Goal: Task Accomplishment & Management: Complete application form

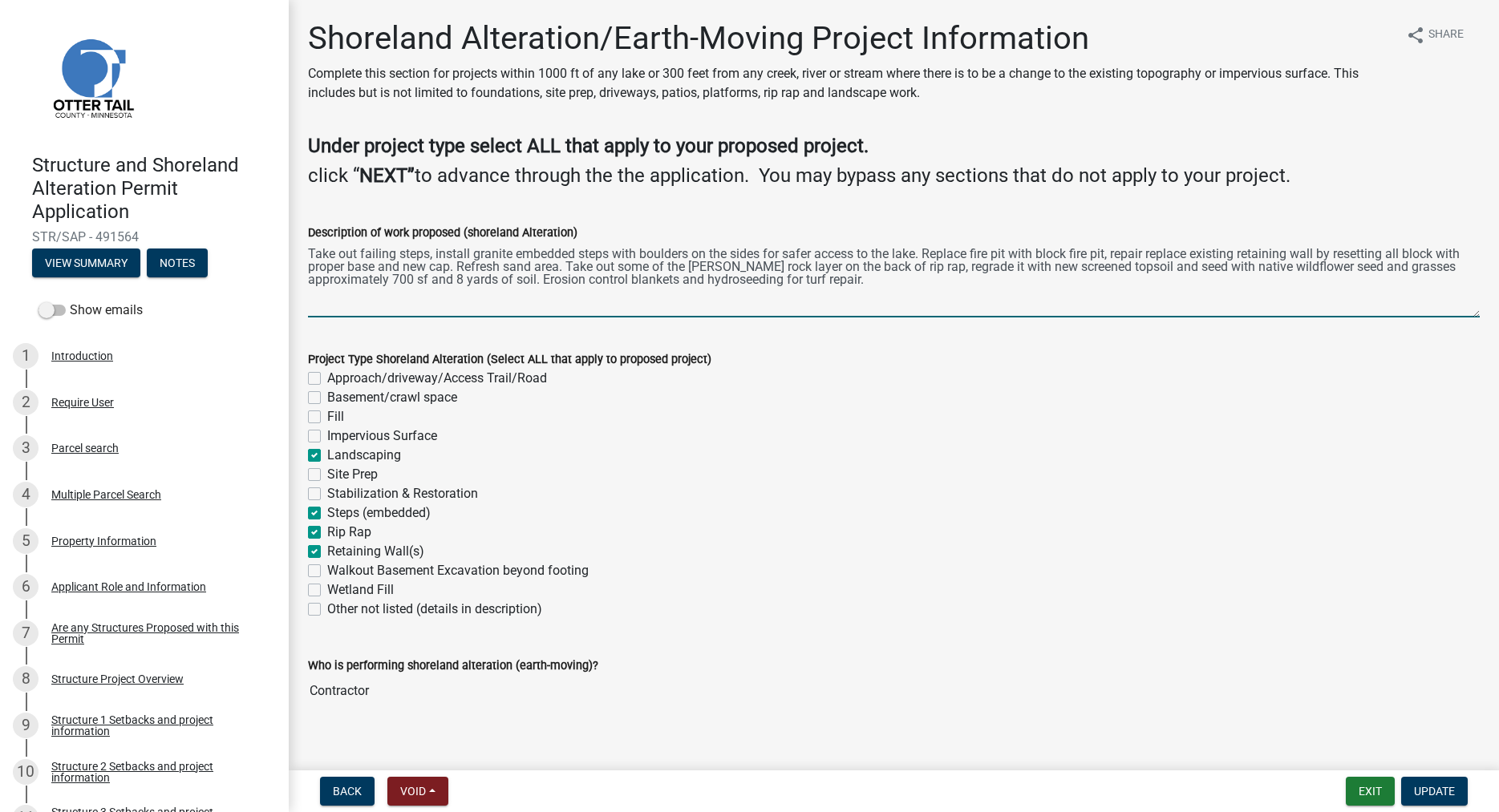
scroll to position [327, 0]
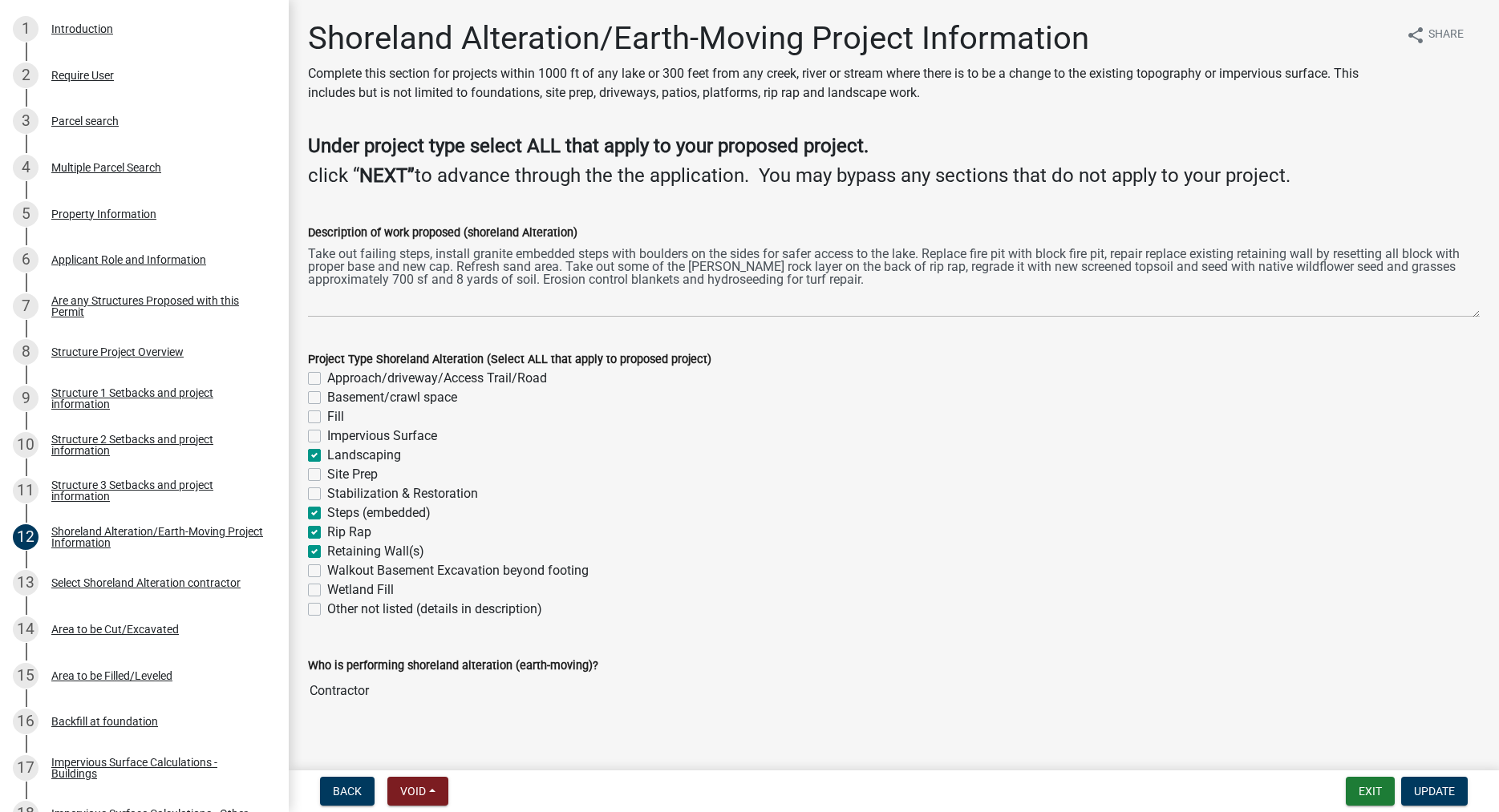
click at [753, 484] on div "Stabilization & Restoration" at bounding box center [894, 494] width 1172 height 20
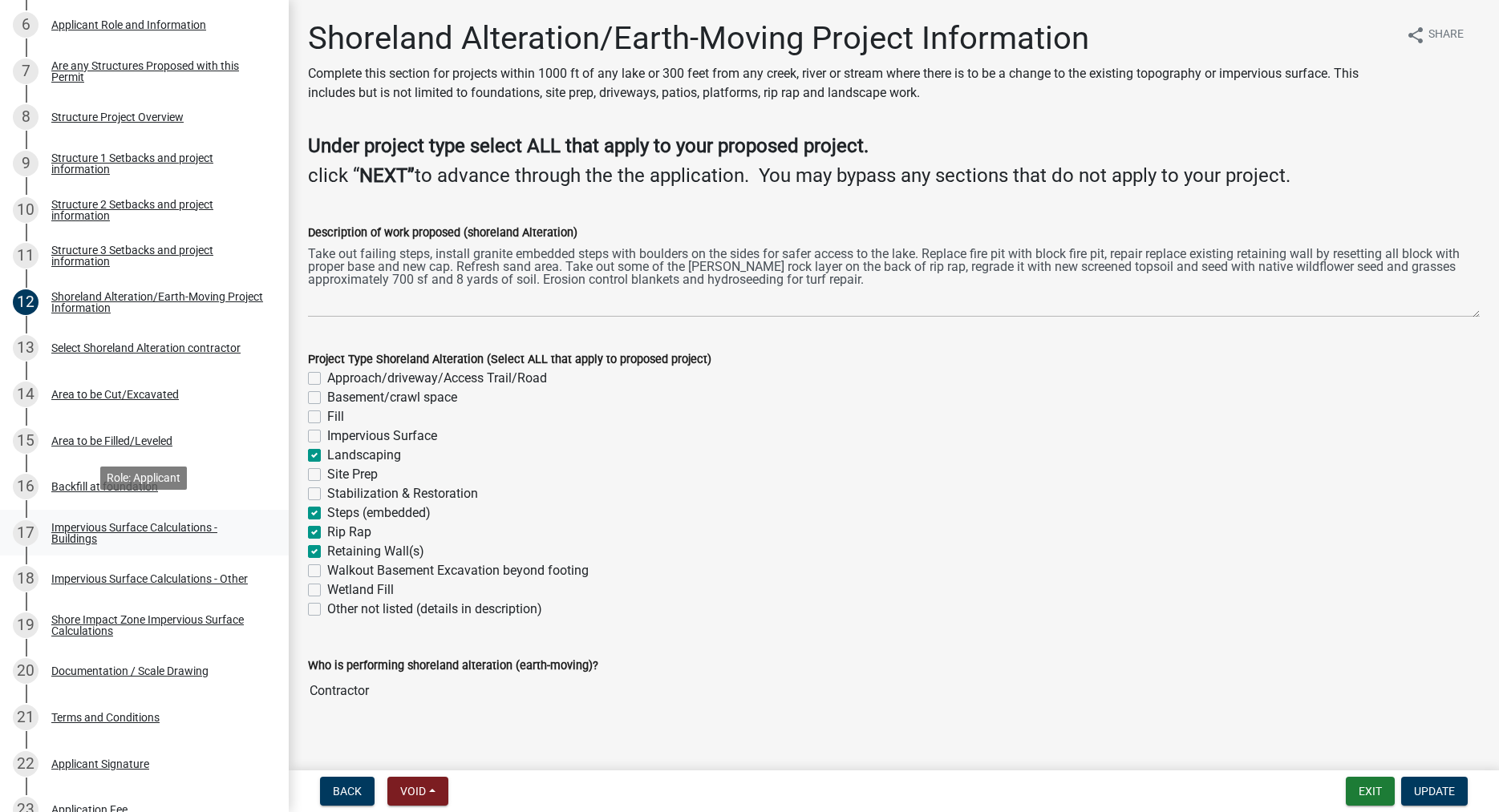
scroll to position [572, 0]
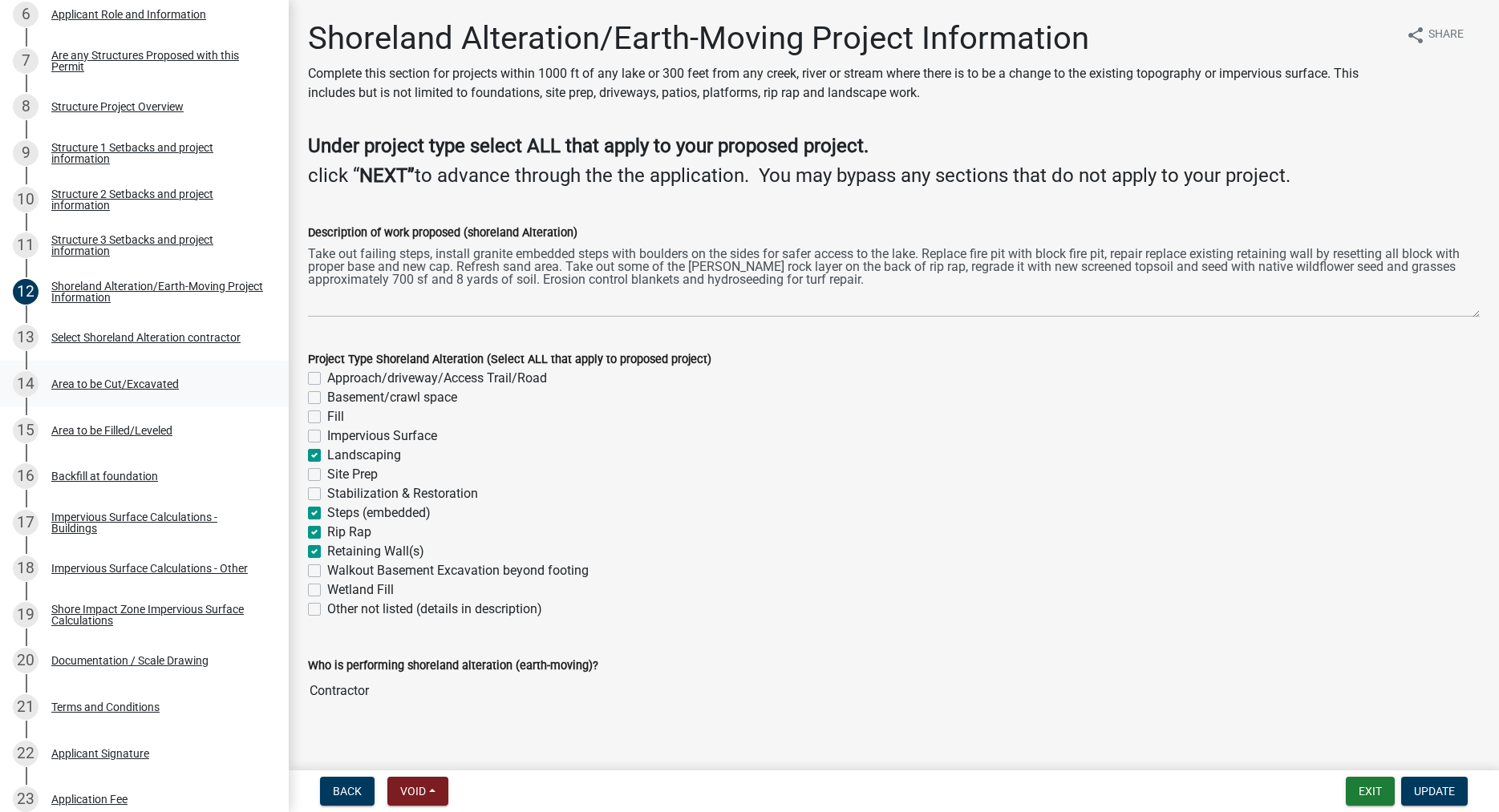
click at [123, 386] on div "Area to be Cut/Excavated" at bounding box center [115, 384] width 127 height 11
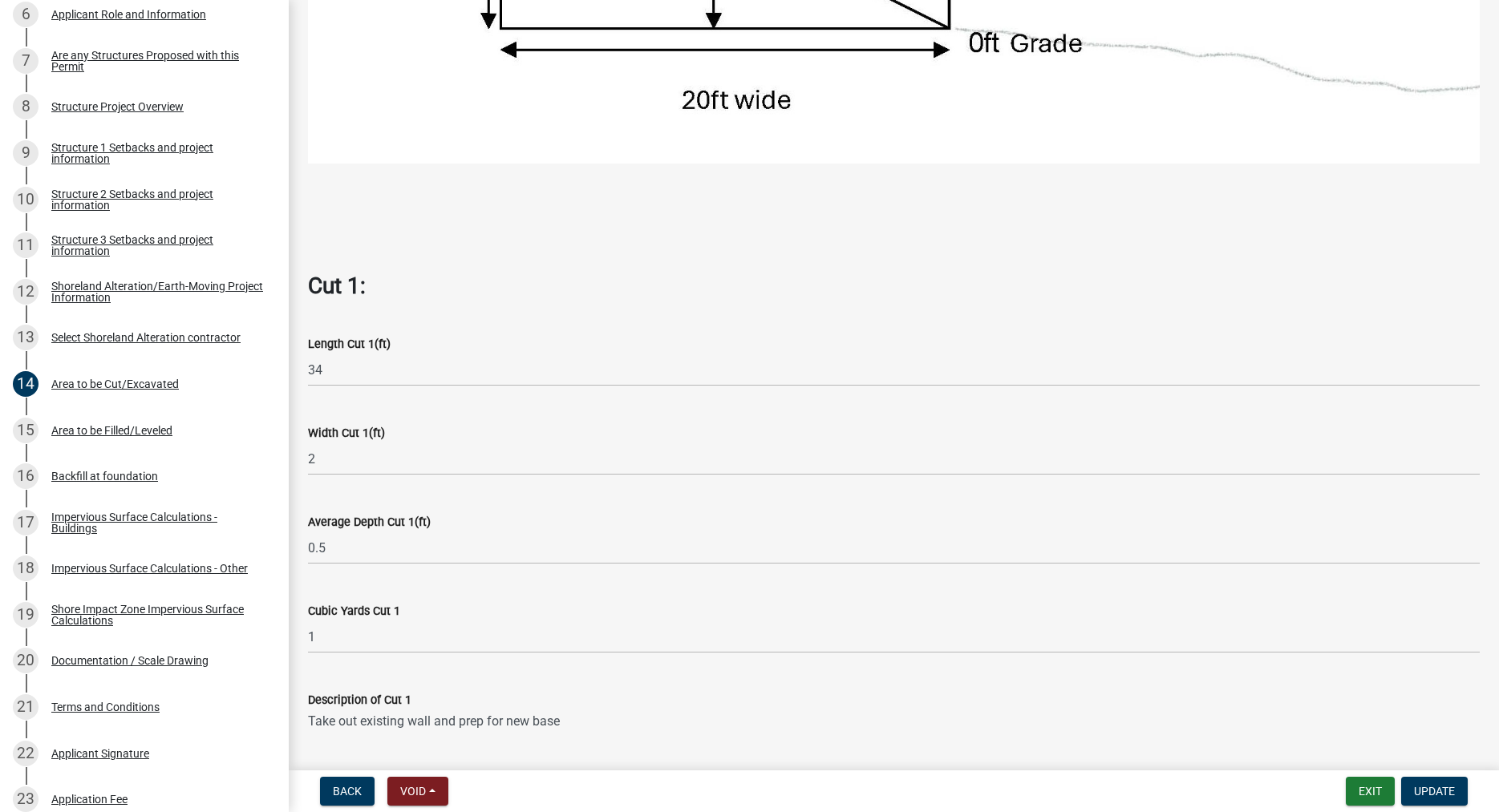
scroll to position [914, 0]
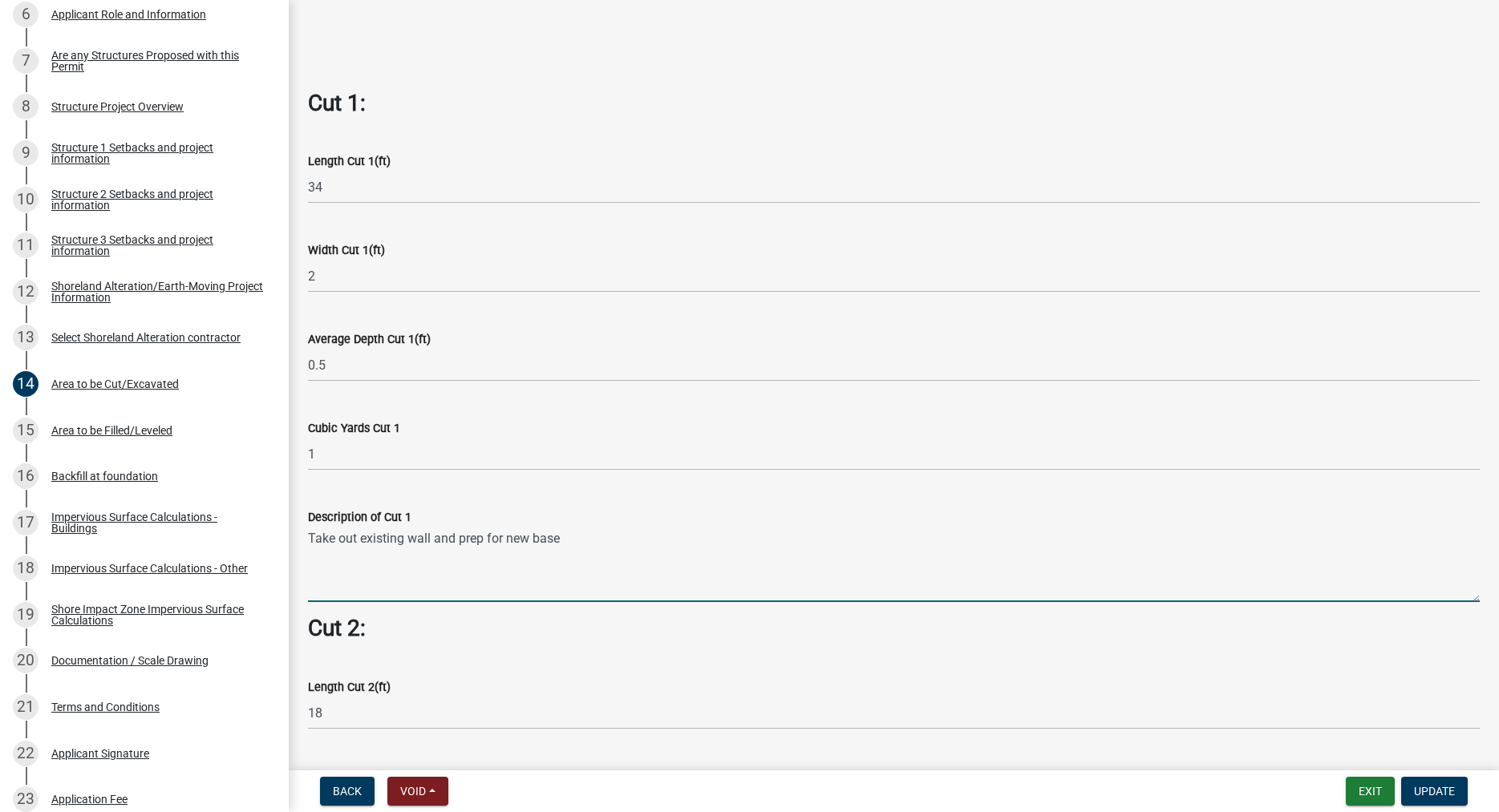
drag, startPoint x: 567, startPoint y: 544, endPoint x: 304, endPoint y: 542, distance: 263.0
click at [308, 542] on textarea "Take out existing wall and prep for new base" at bounding box center [894, 565] width 1172 height 75
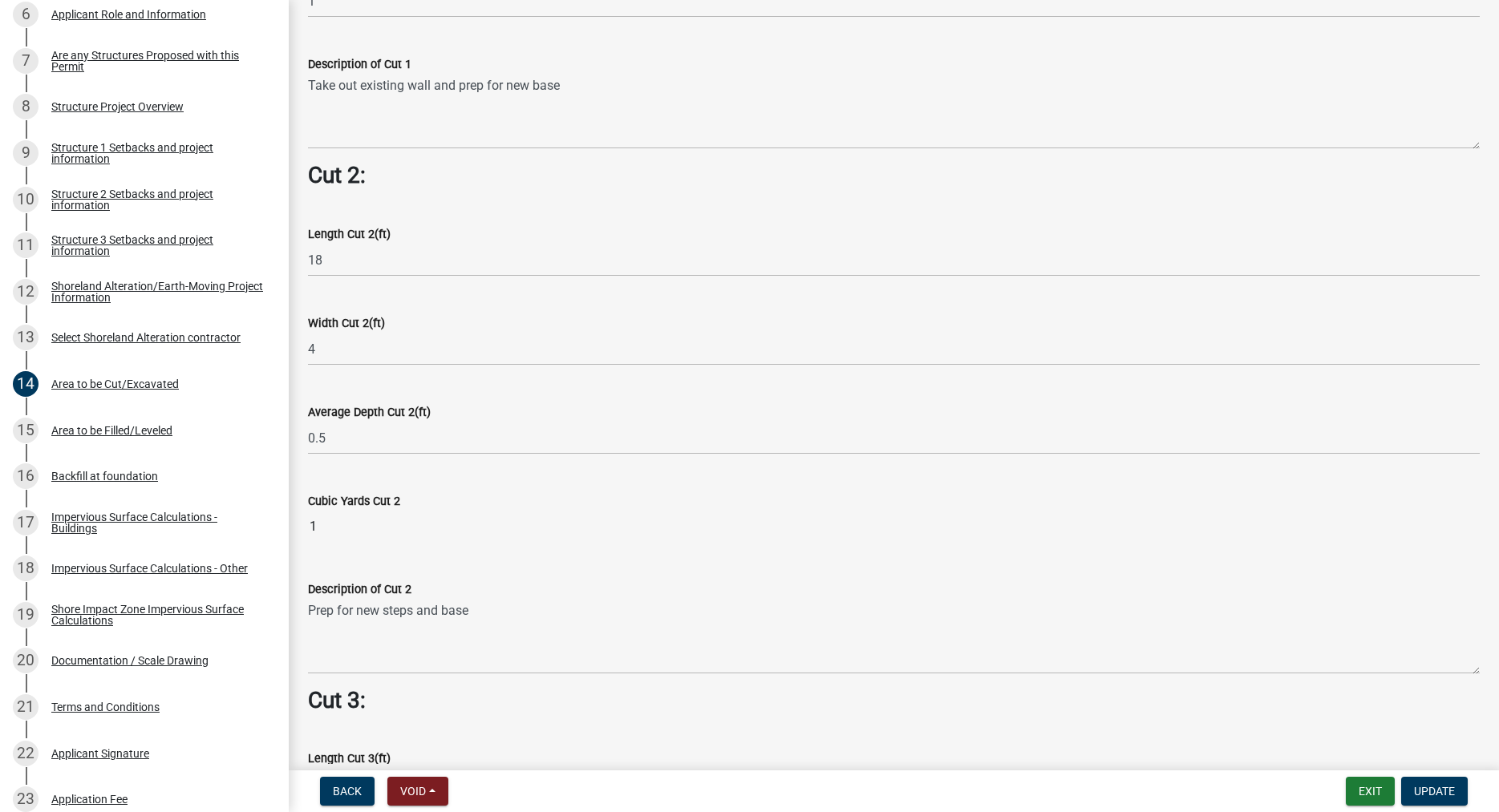
scroll to position [1371, 0]
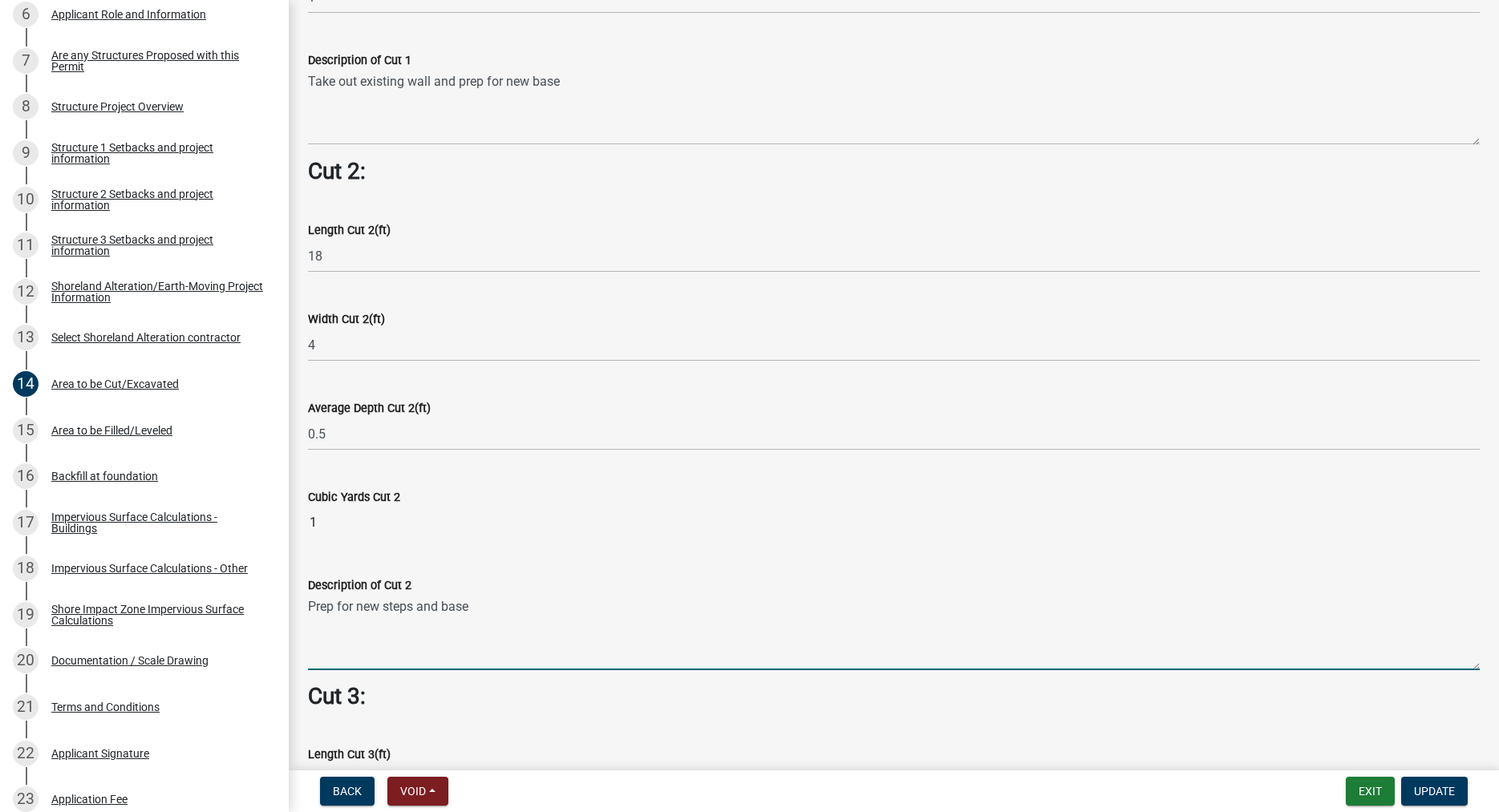
drag, startPoint x: 471, startPoint y: 611, endPoint x: 310, endPoint y: 610, distance: 161.0
click at [310, 610] on textarea "Prep for new steps and base" at bounding box center [894, 632] width 1172 height 75
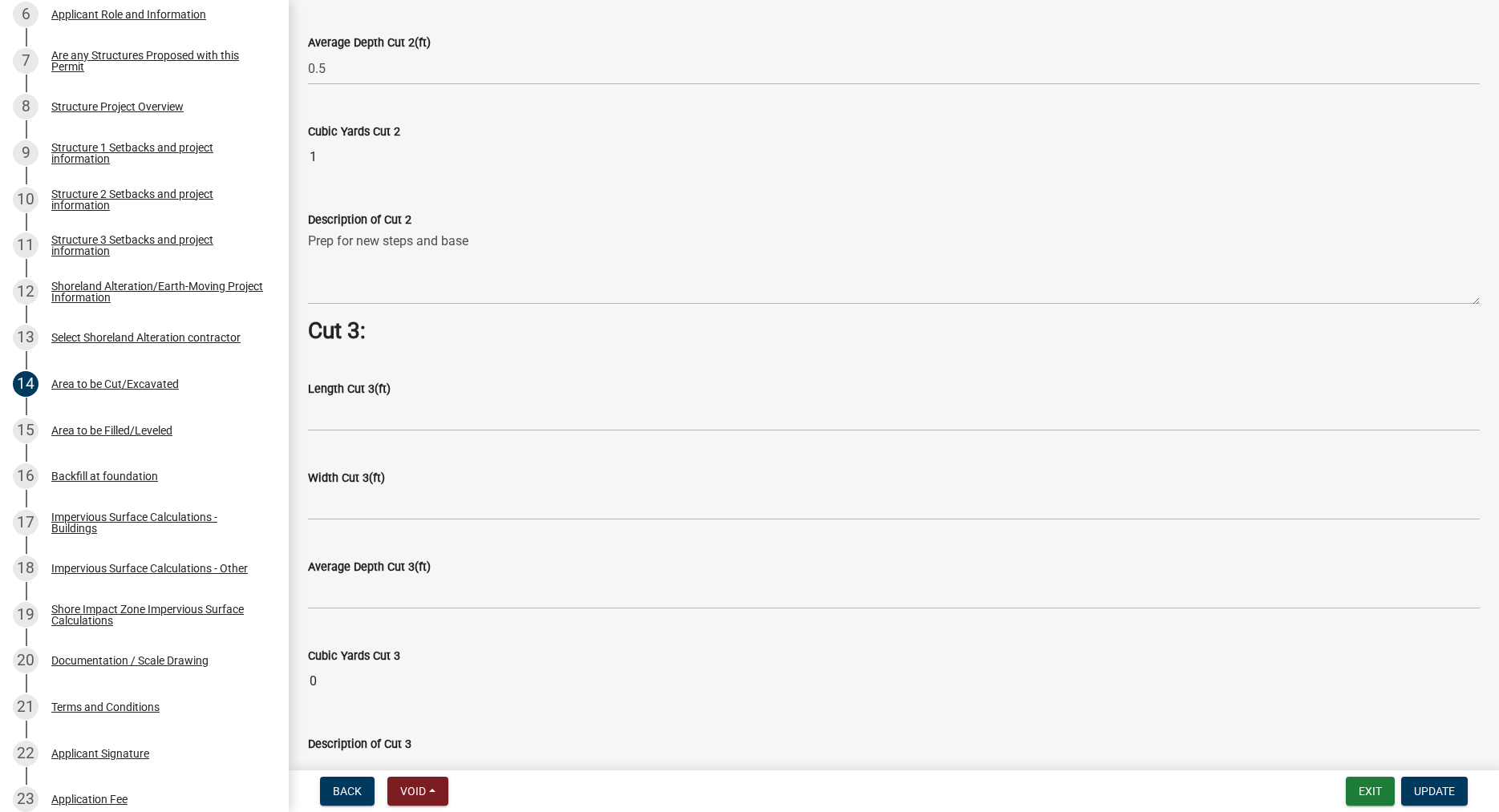
scroll to position [1966, 0]
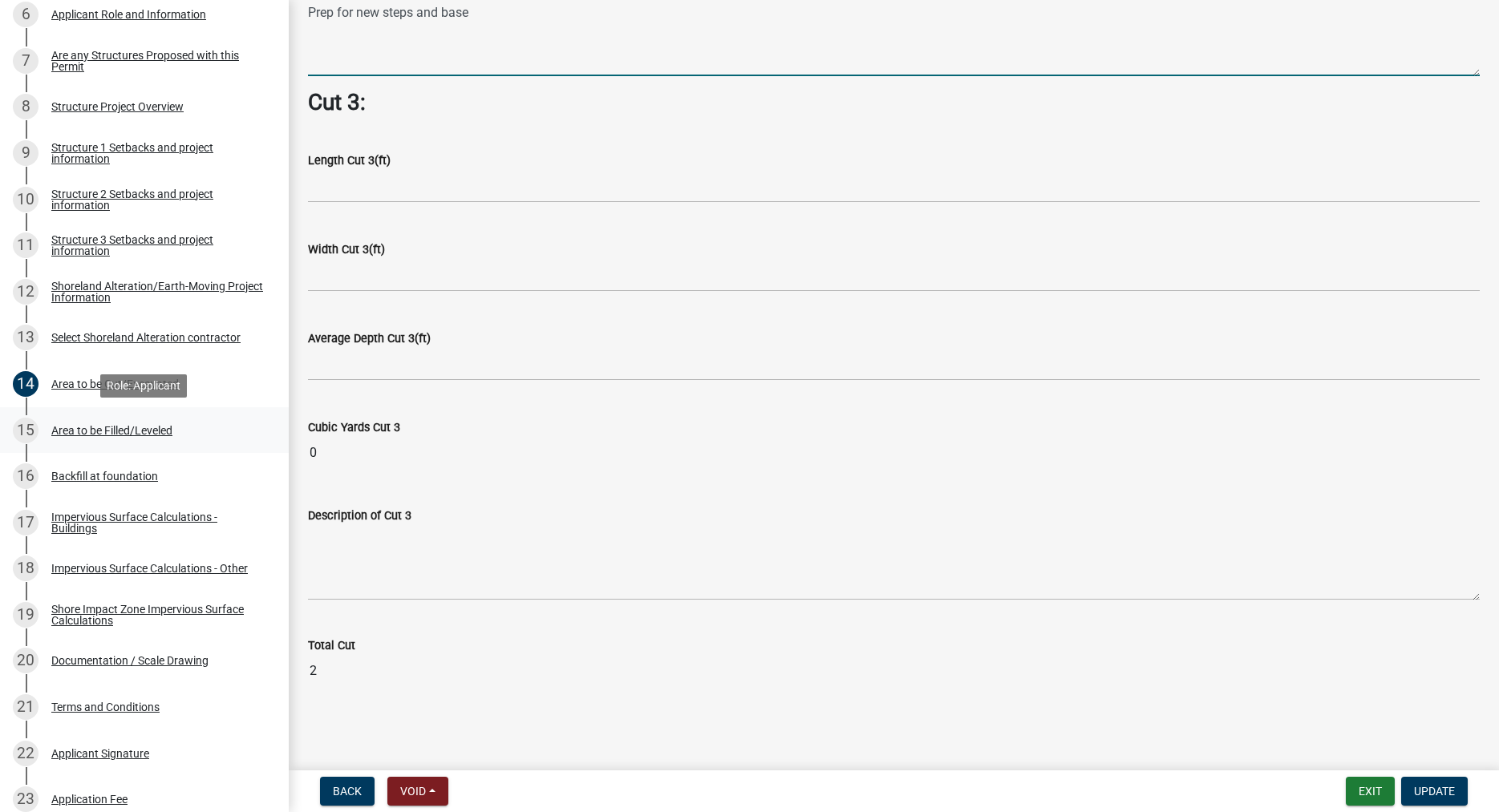
click at [120, 432] on div "Area to be Filled/Leveled" at bounding box center [111, 431] width 121 height 11
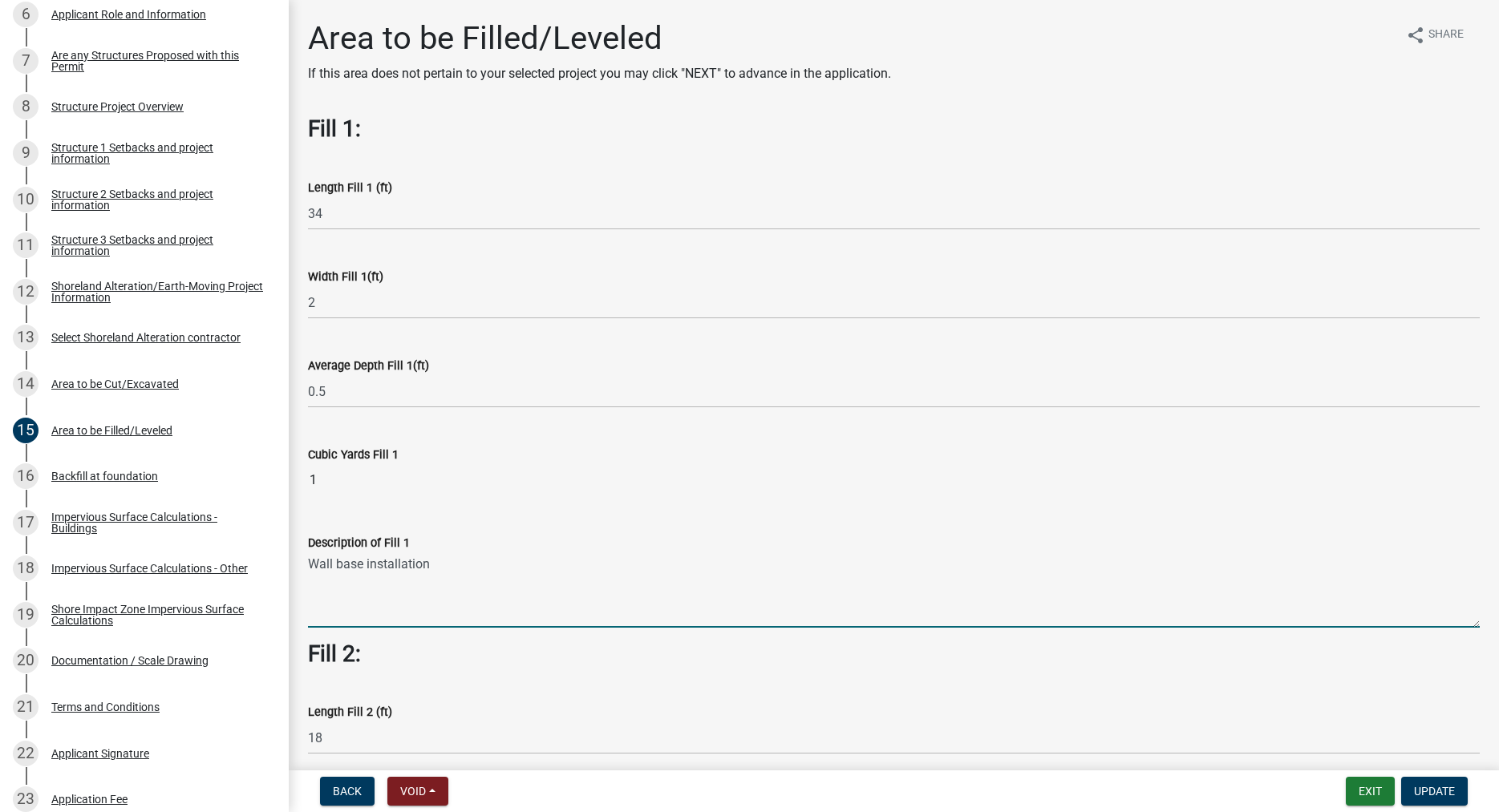
drag, startPoint x: 433, startPoint y: 566, endPoint x: 308, endPoint y: 561, distance: 125.1
click at [308, 561] on textarea "Wall base installation" at bounding box center [894, 590] width 1172 height 75
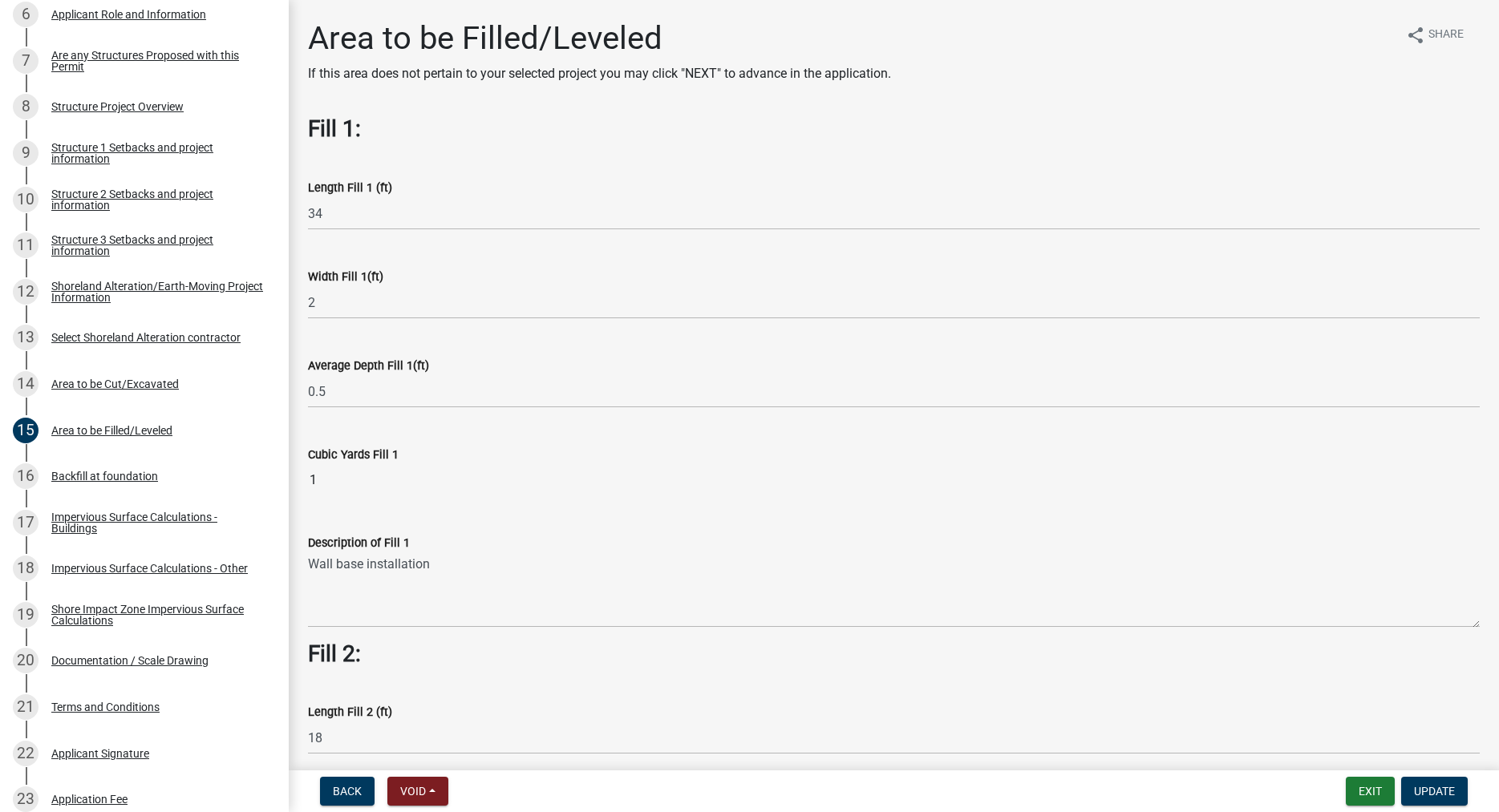
click at [505, 548] on div "Description of Fill 1" at bounding box center [894, 542] width 1172 height 20
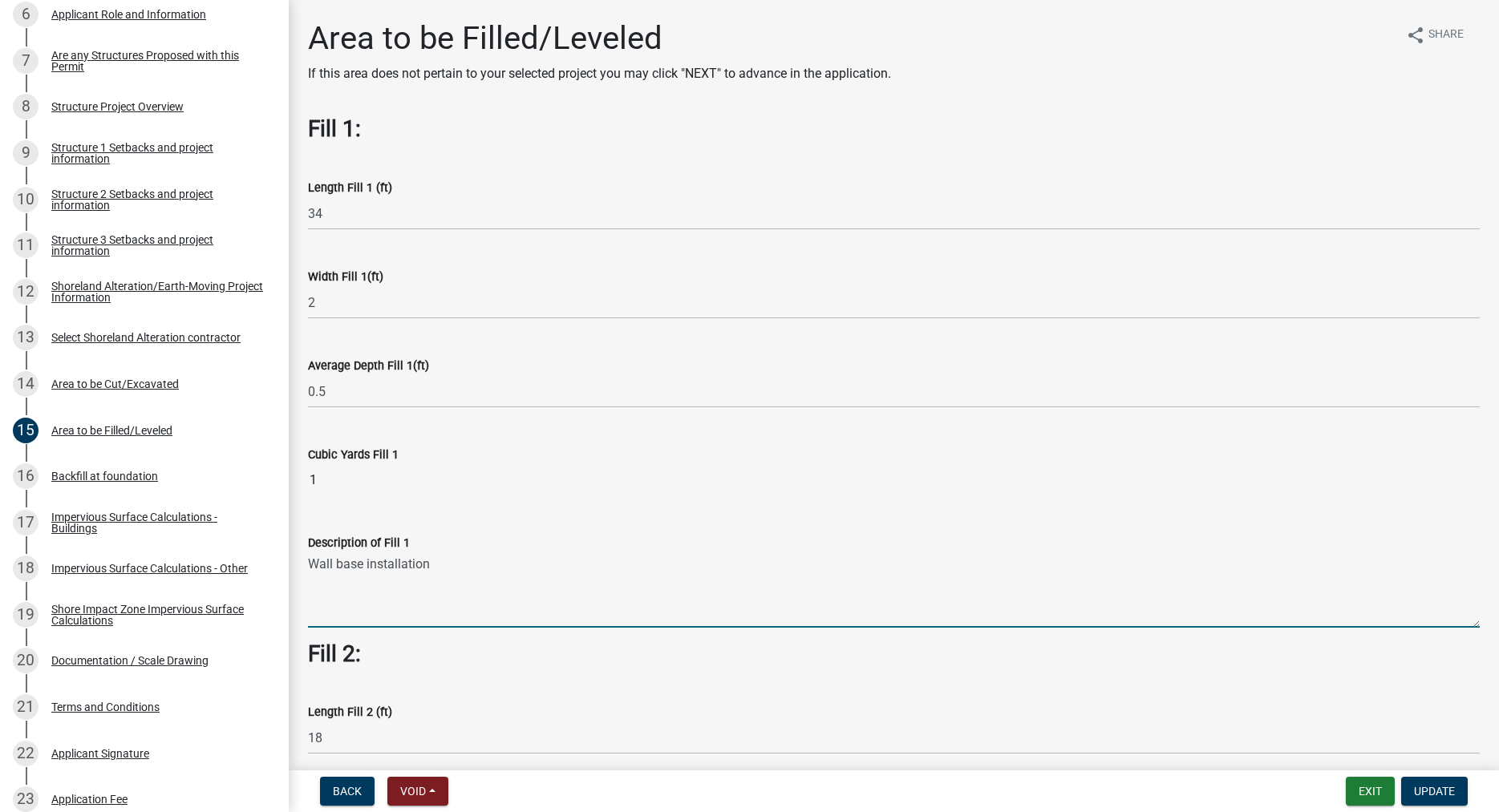
drag, startPoint x: 431, startPoint y: 561, endPoint x: 310, endPoint y: 567, distance: 121.1
click at [310, 567] on textarea "Wall base installation" at bounding box center [894, 590] width 1172 height 75
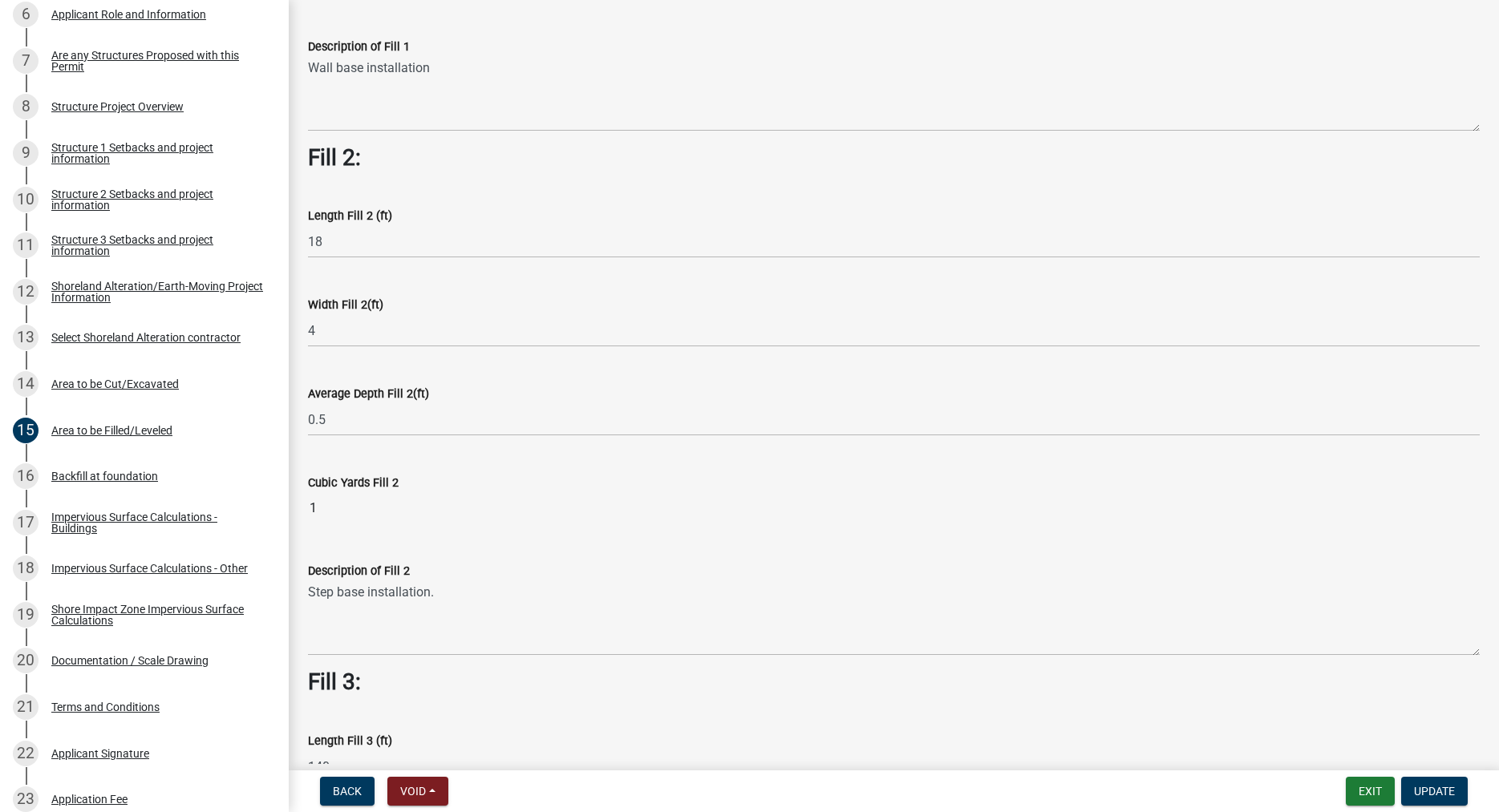
scroll to position [549, 0]
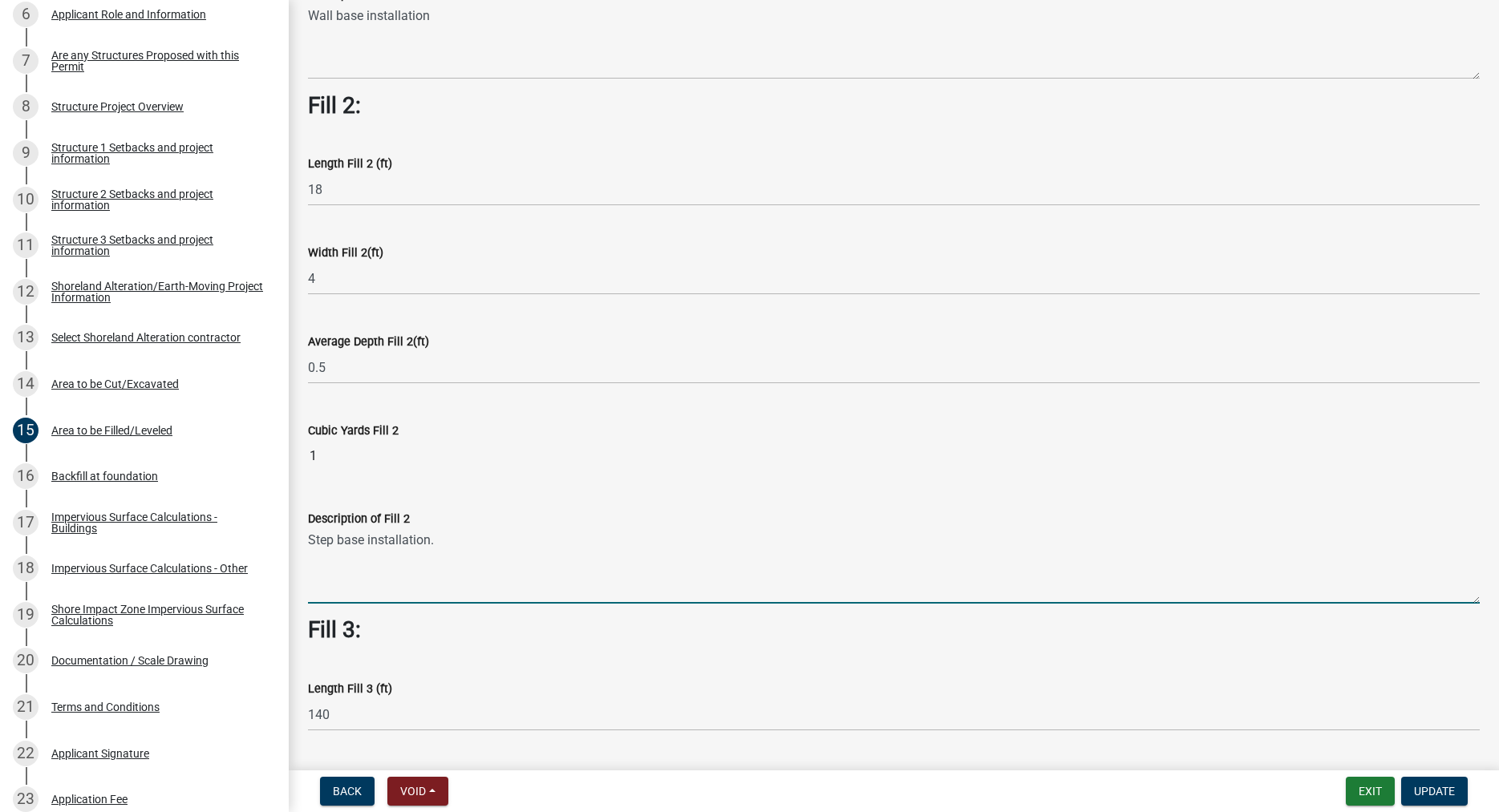
drag, startPoint x: 442, startPoint y: 541, endPoint x: 298, endPoint y: 541, distance: 144.0
click at [308, 541] on textarea "Step base installation." at bounding box center [894, 566] width 1172 height 75
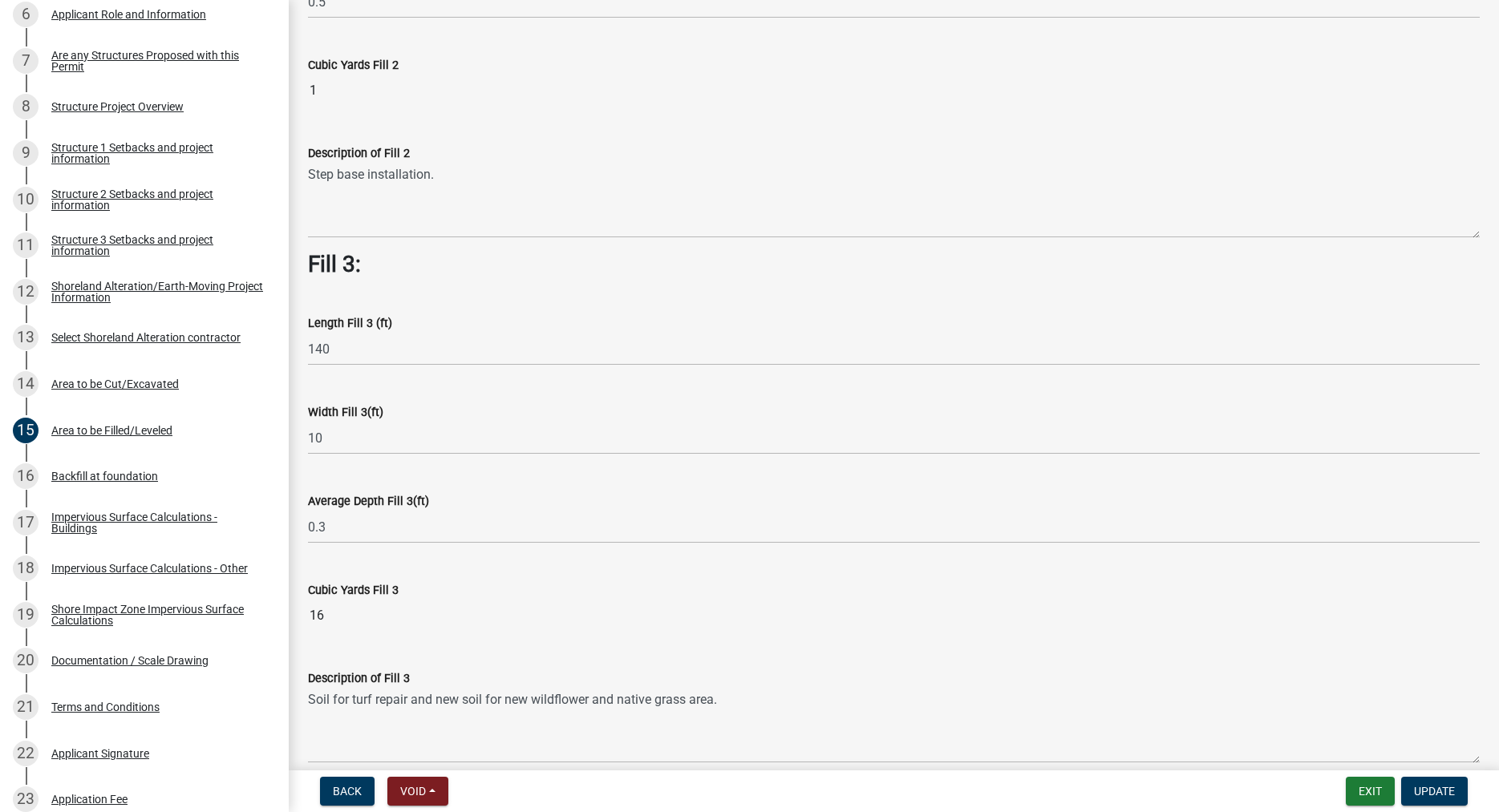
scroll to position [1006, 0]
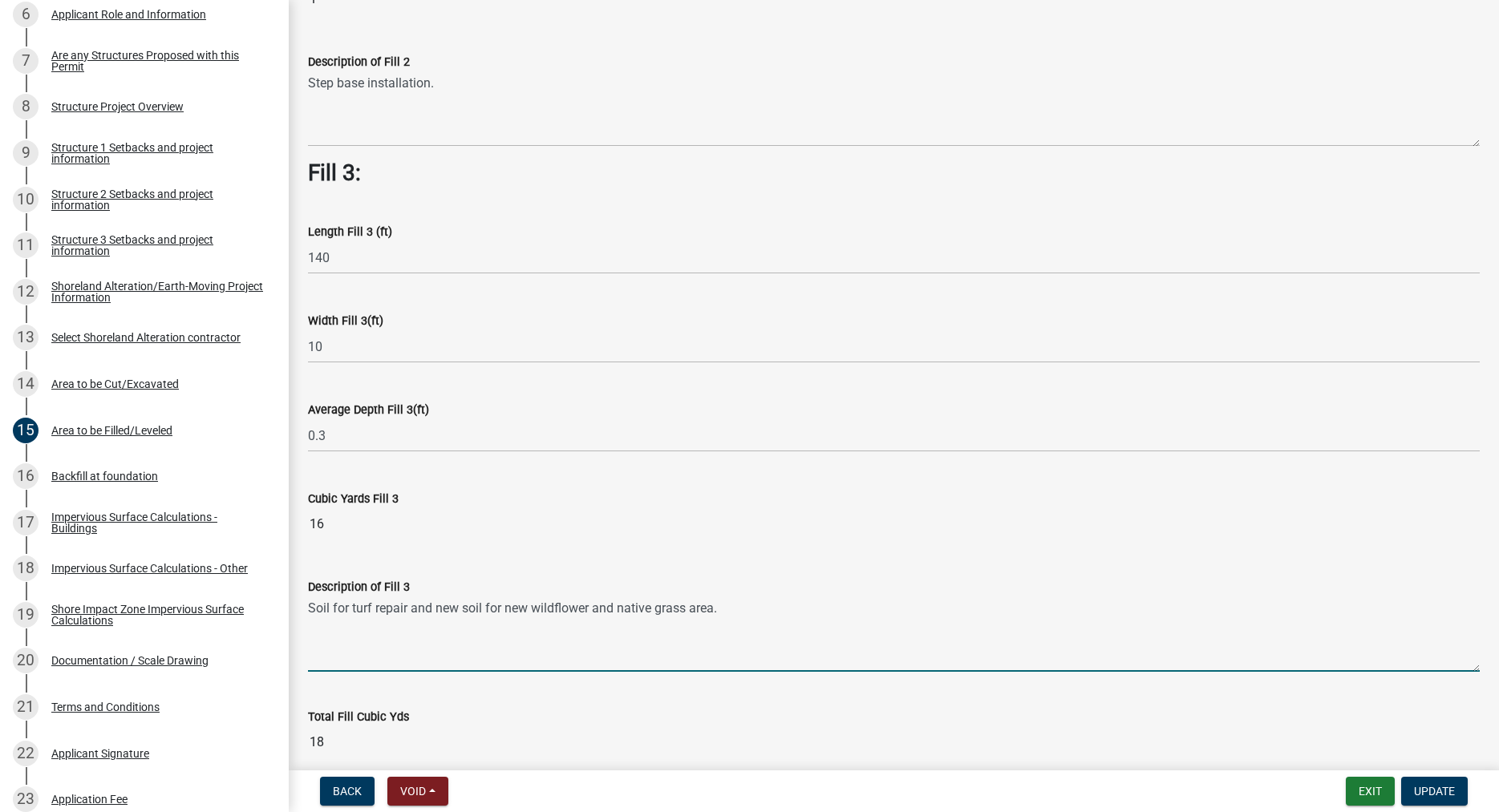
drag, startPoint x: 720, startPoint y: 609, endPoint x: 309, endPoint y: 600, distance: 411.1
click at [309, 600] on textarea "Soil for turf repair and new soil for new wildflower and native grass area." at bounding box center [894, 634] width 1172 height 75
